Goal: Browse casually: Explore the website without a specific task or goal

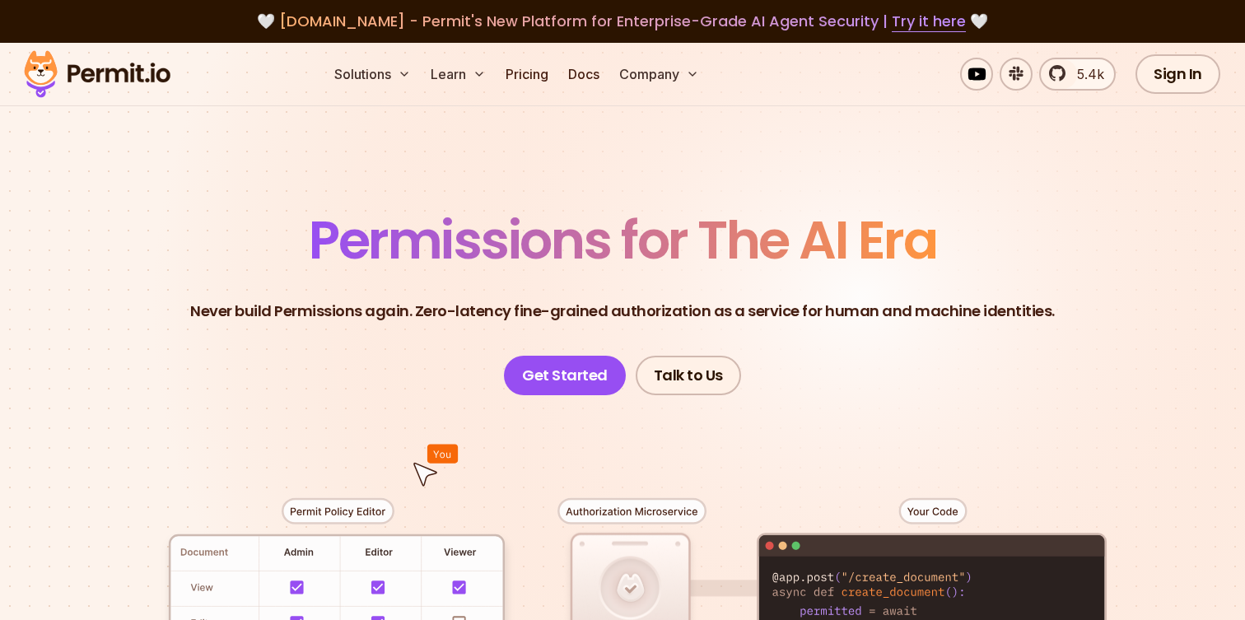
click at [475, 253] on span "Permissions for The AI Era" at bounding box center [623, 239] width 628 height 73
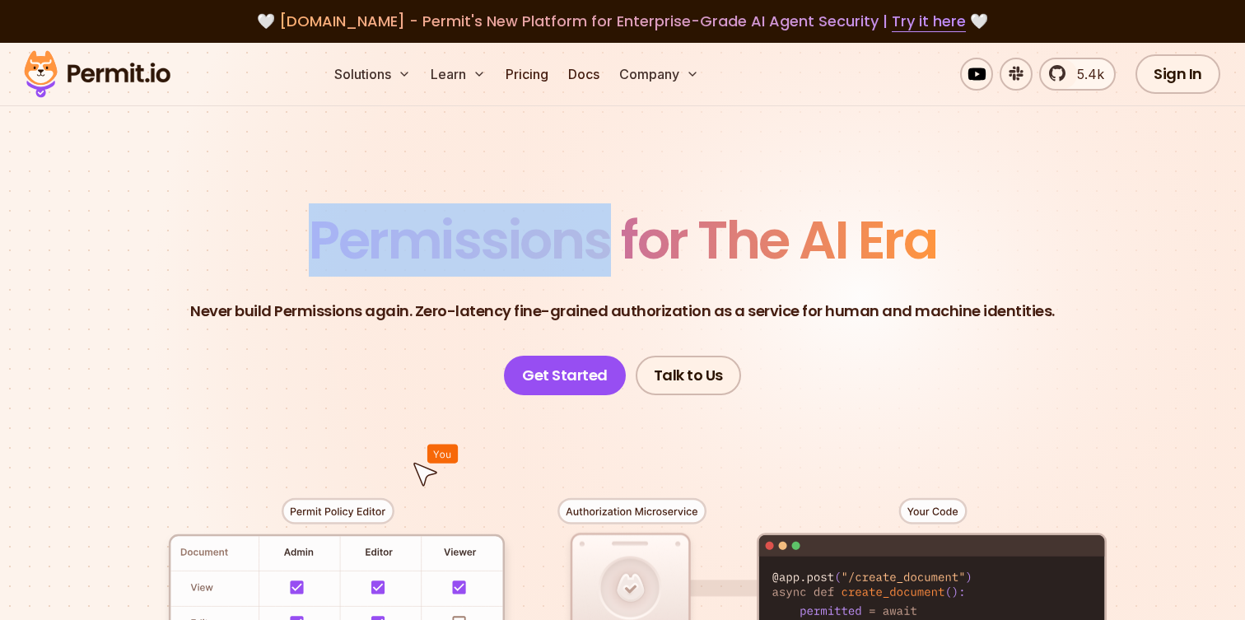
drag, startPoint x: 510, startPoint y: 241, endPoint x: 510, endPoint y: 167, distance: 73.3
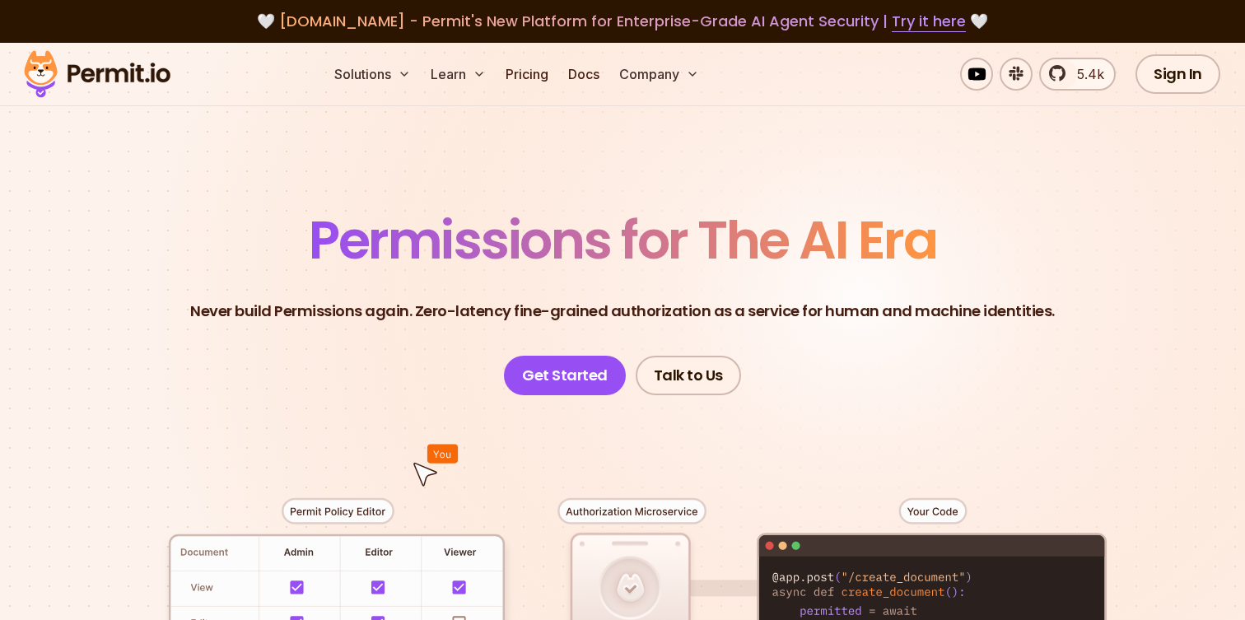
click at [510, 167] on section "Permissions for The AI Era Never build Permissions again. Zero-latency fine-gra…" at bounding box center [622, 586] width 1245 height 1087
click at [422, 239] on span "Permissions for The AI Era" at bounding box center [623, 239] width 628 height 73
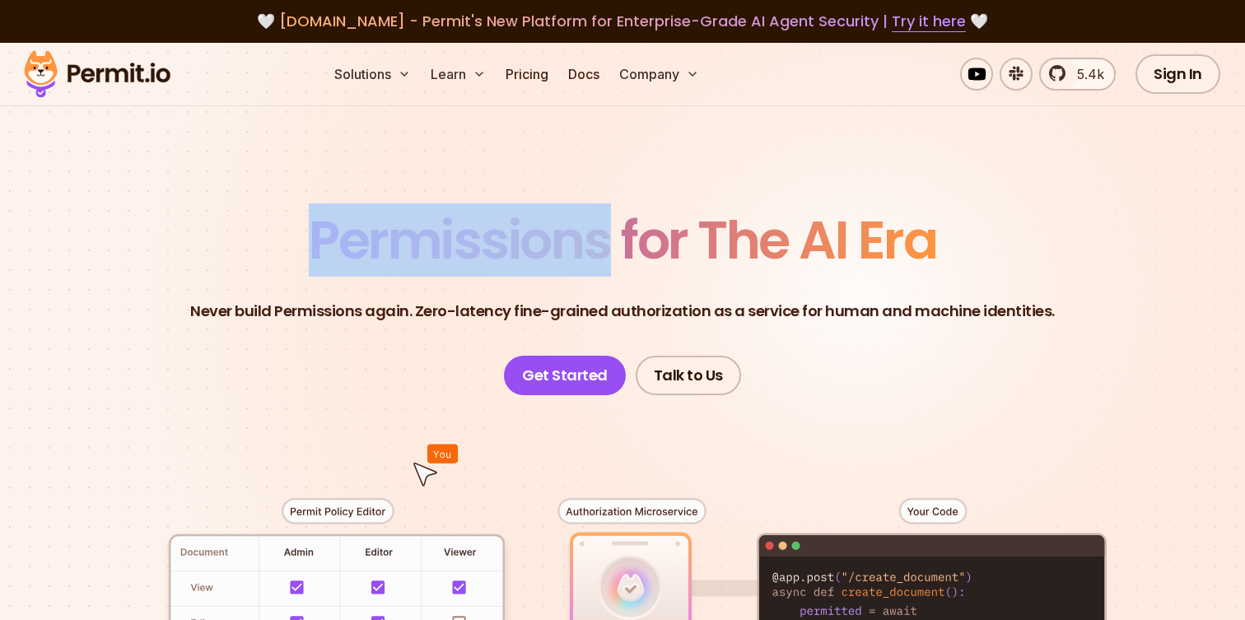
click at [422, 239] on span "Permissions for The AI Era" at bounding box center [623, 239] width 628 height 73
copy span "Permissions"
click at [422, 239] on span "Permissions for The AI Era" at bounding box center [623, 239] width 628 height 73
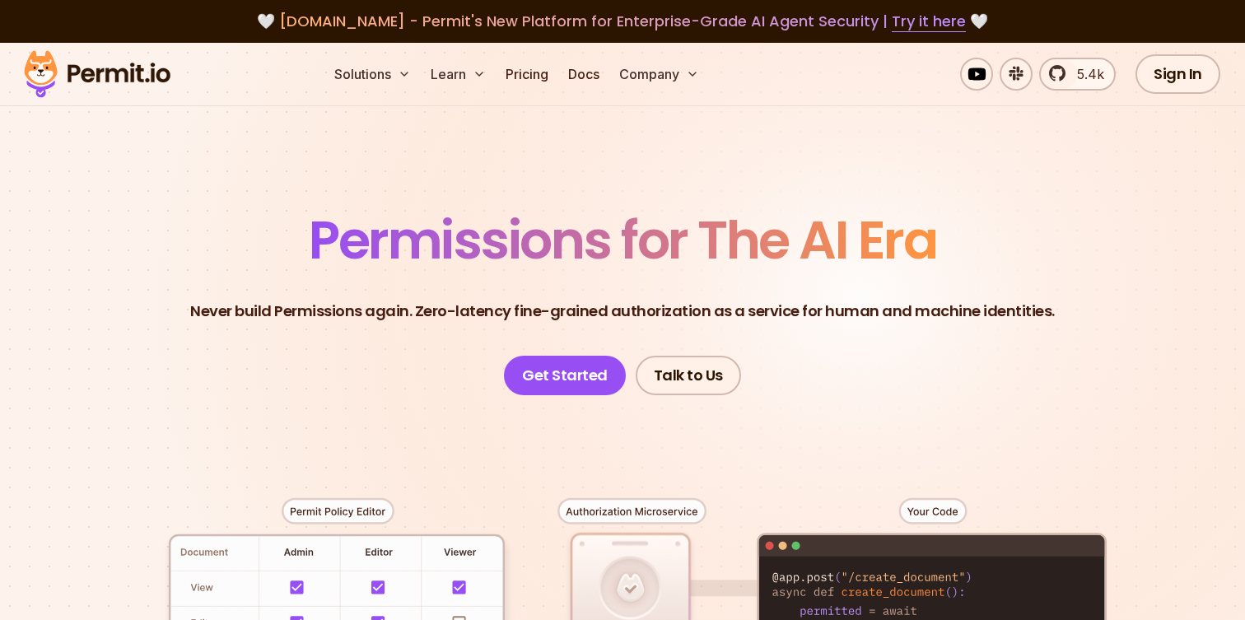
click at [573, 241] on span "Permissions for The AI Era" at bounding box center [623, 239] width 628 height 73
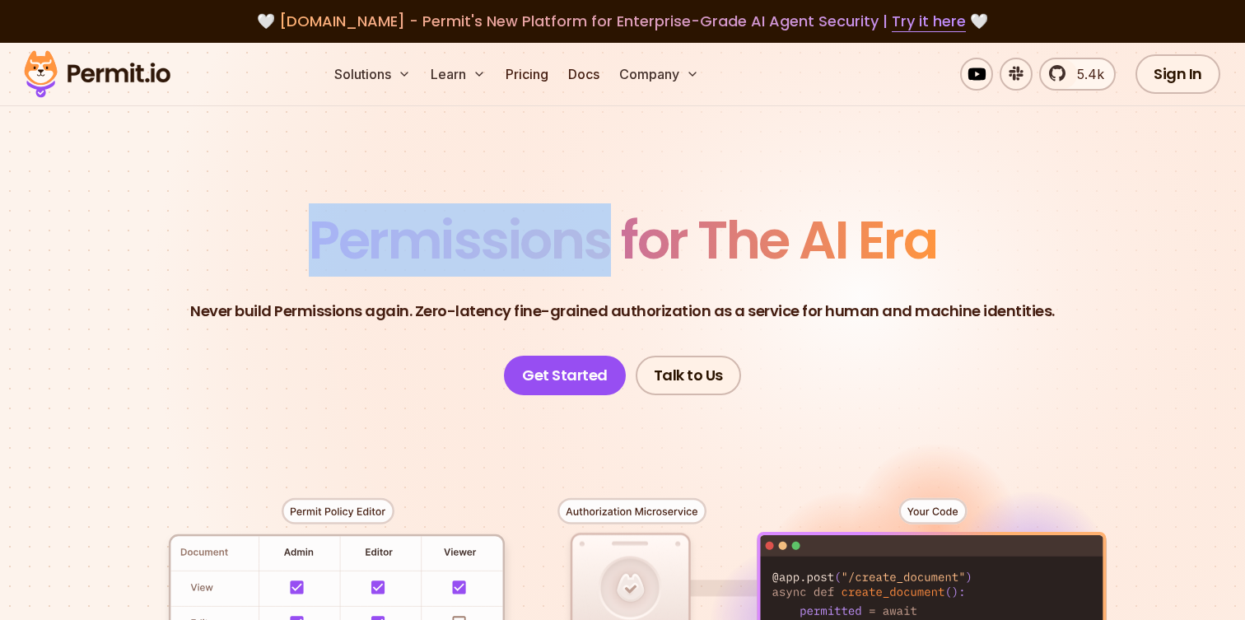
drag, startPoint x: 573, startPoint y: 241, endPoint x: 572, endPoint y: 250, distance: 8.3
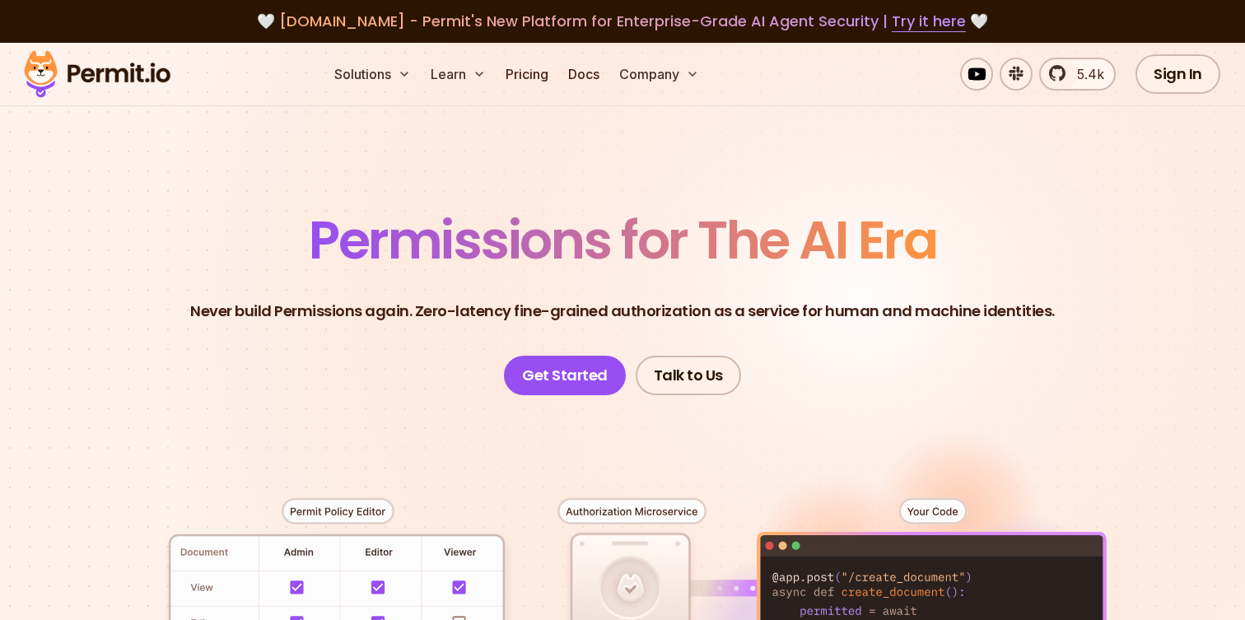
click at [572, 250] on span "Permissions for The AI Era" at bounding box center [623, 239] width 628 height 73
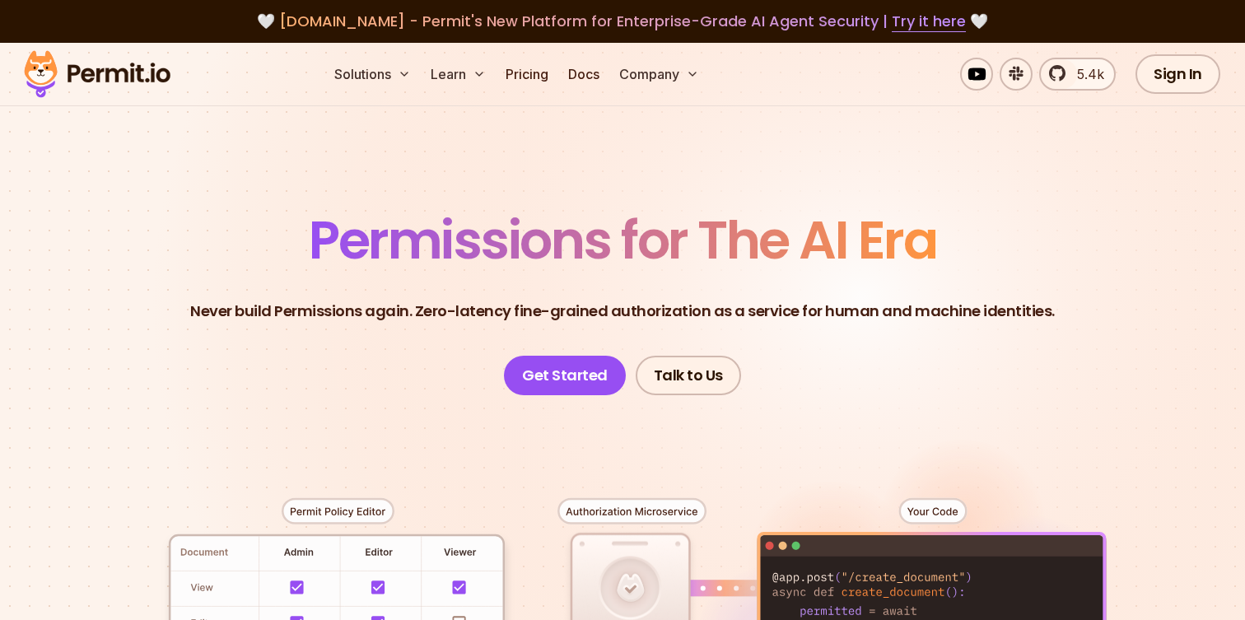
click at [572, 250] on span "Permissions for The AI Era" at bounding box center [623, 239] width 628 height 73
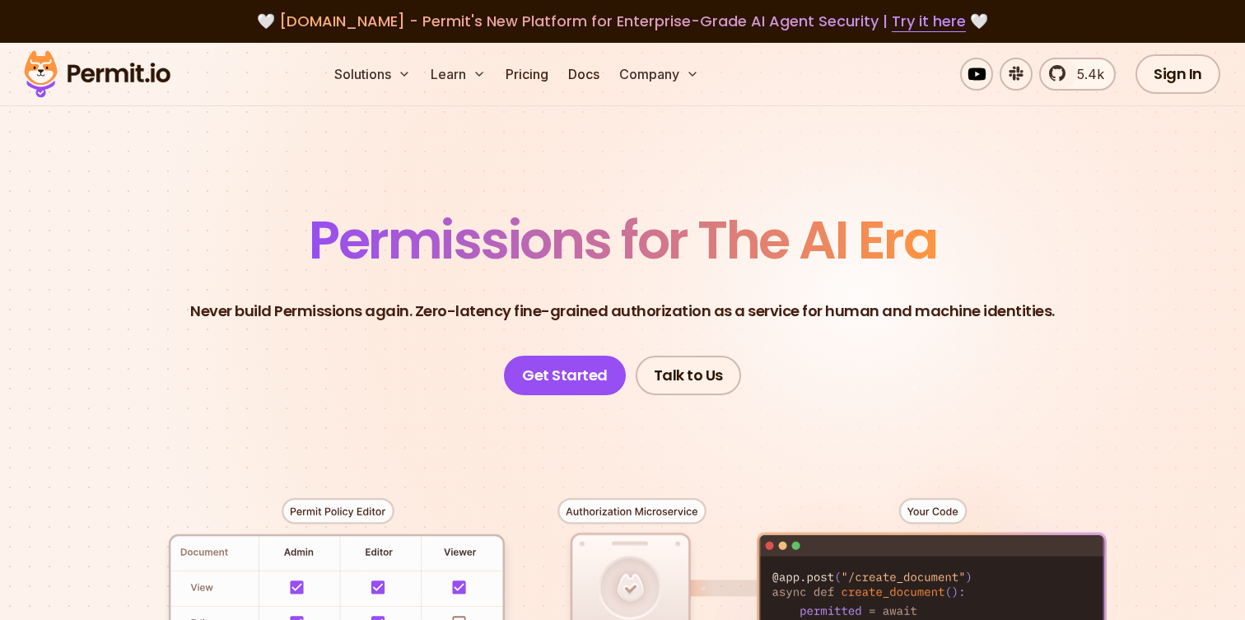
click at [572, 250] on span "Permissions for The AI Era" at bounding box center [623, 239] width 628 height 73
drag, startPoint x: 567, startPoint y: 509, endPoint x: 750, endPoint y: 511, distance: 182.0
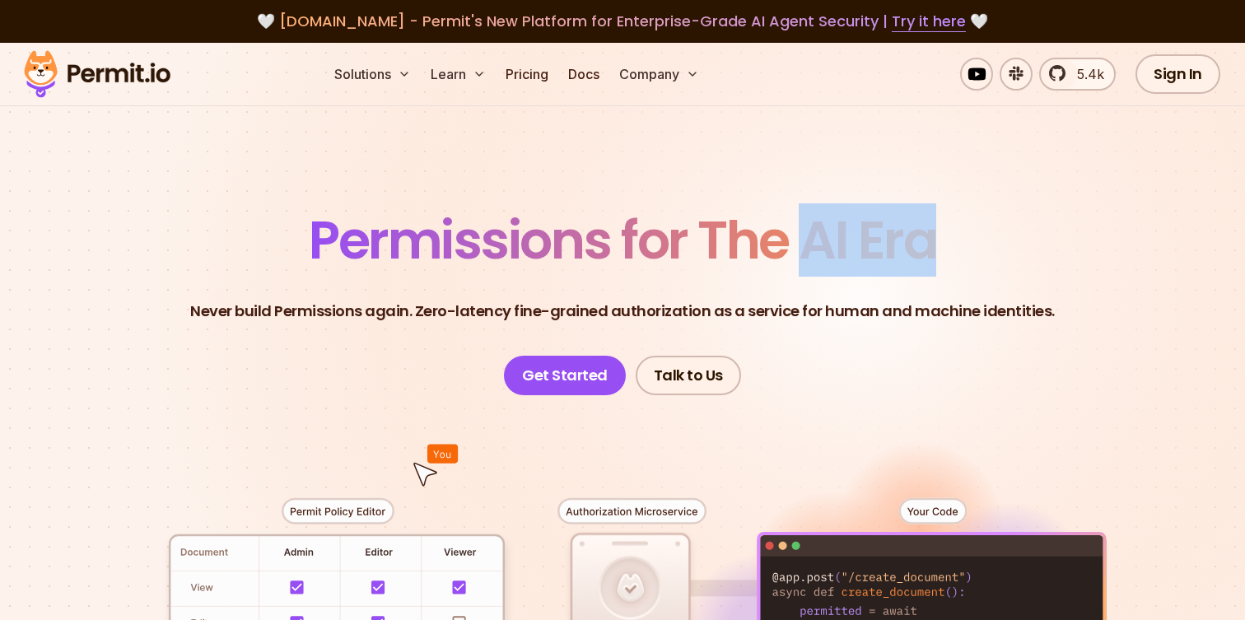
drag, startPoint x: 810, startPoint y: 253, endPoint x: 946, endPoint y: 255, distance: 136.7
click at [946, 255] on header "Permissions for The AI Era Never build Permissions again. Zero-latency fine-gra…" at bounding box center [622, 304] width 1153 height 181
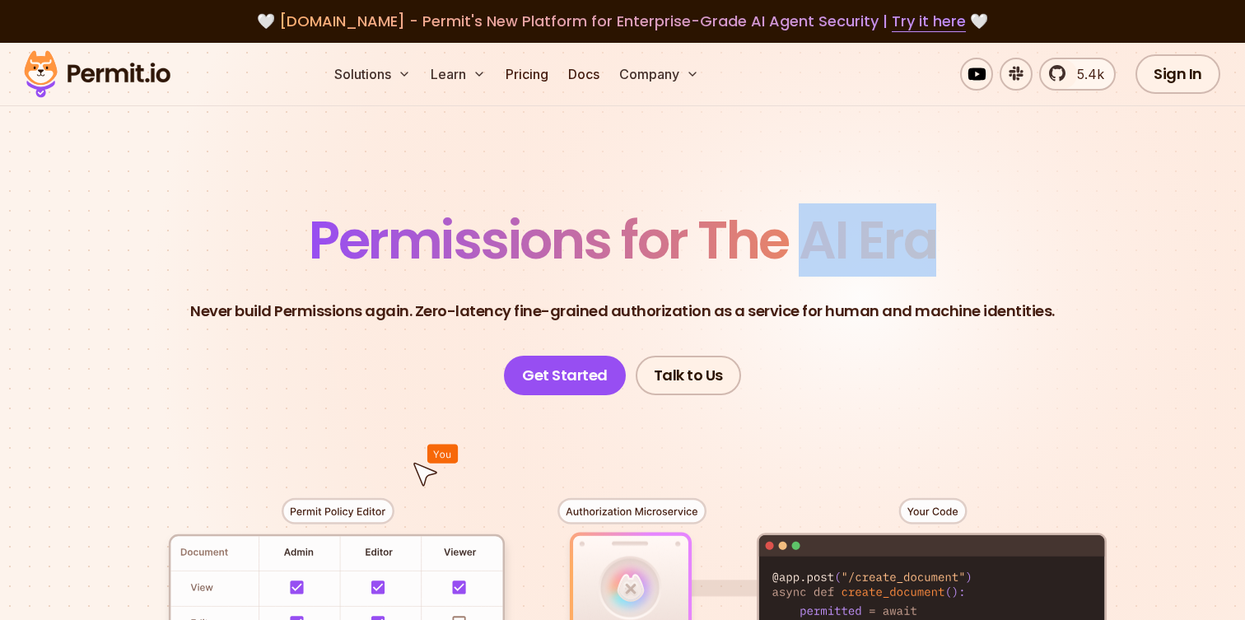
drag, startPoint x: 923, startPoint y: 251, endPoint x: 848, endPoint y: 247, distance: 75.1
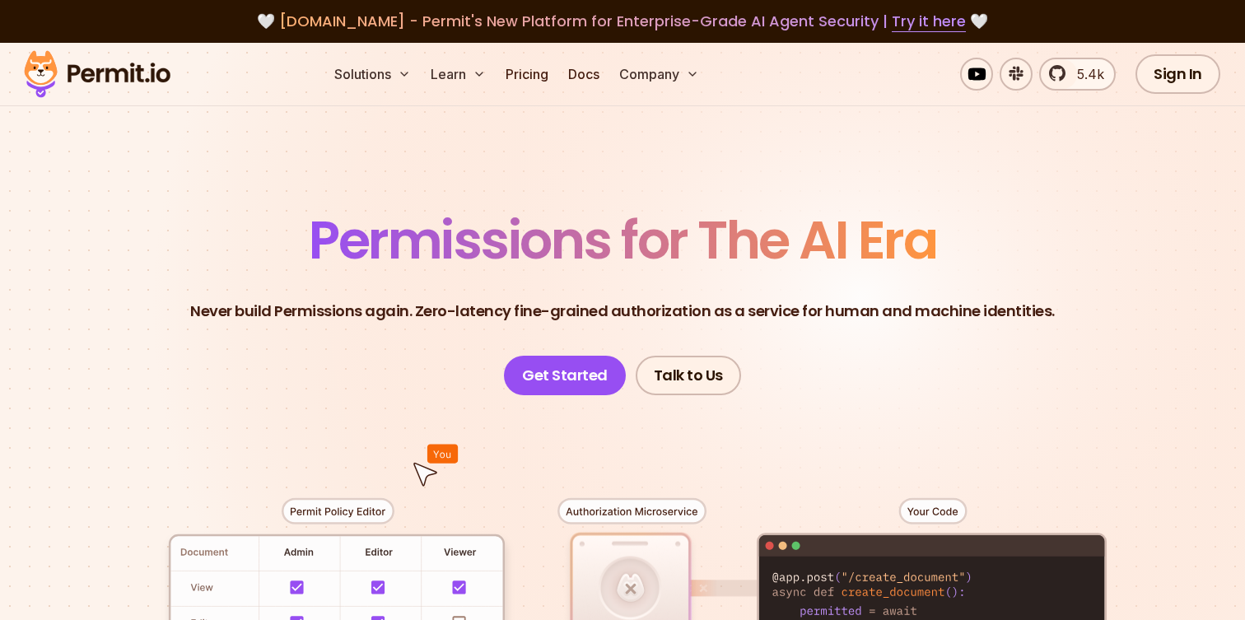
drag, startPoint x: 848, startPoint y: 247, endPoint x: 848, endPoint y: 225, distance: 22.2
click at [848, 225] on span "Permissions for The AI Era" at bounding box center [623, 239] width 628 height 73
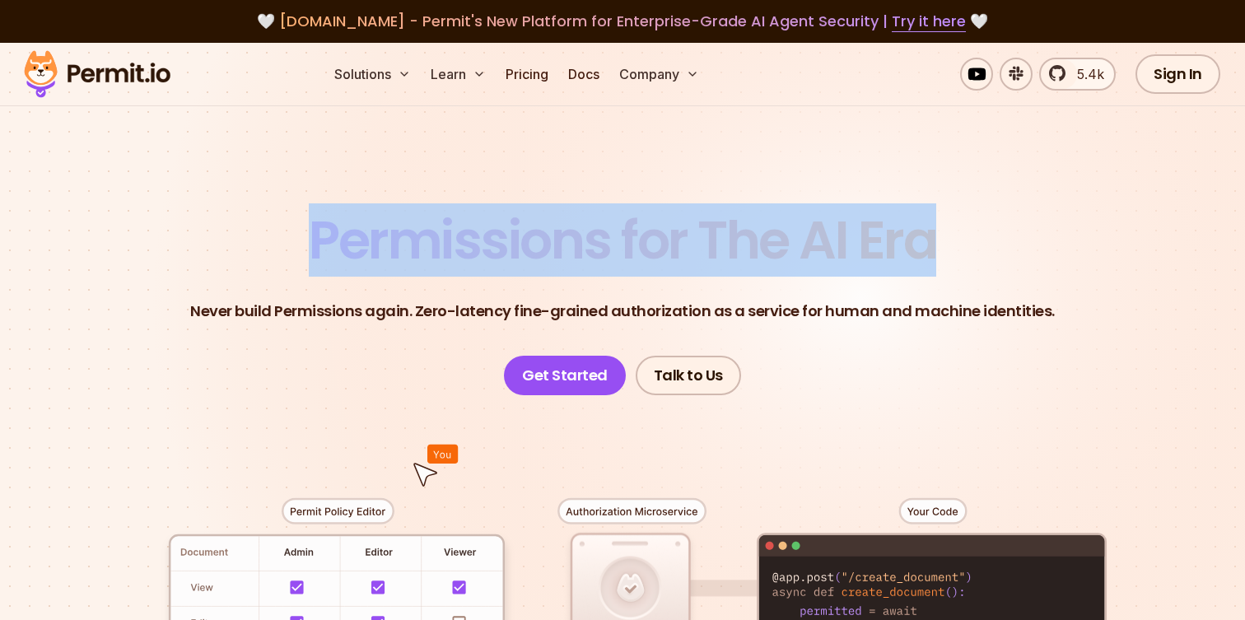
drag, startPoint x: 317, startPoint y: 234, endPoint x: 1000, endPoint y: 232, distance: 682.8
click at [1000, 232] on header "Permissions for The AI Era Never build Permissions again. Zero-latency fine-gra…" at bounding box center [622, 304] width 1153 height 181
copy span "Permissions for The AI Era"
